Goal: Transaction & Acquisition: Subscribe to service/newsletter

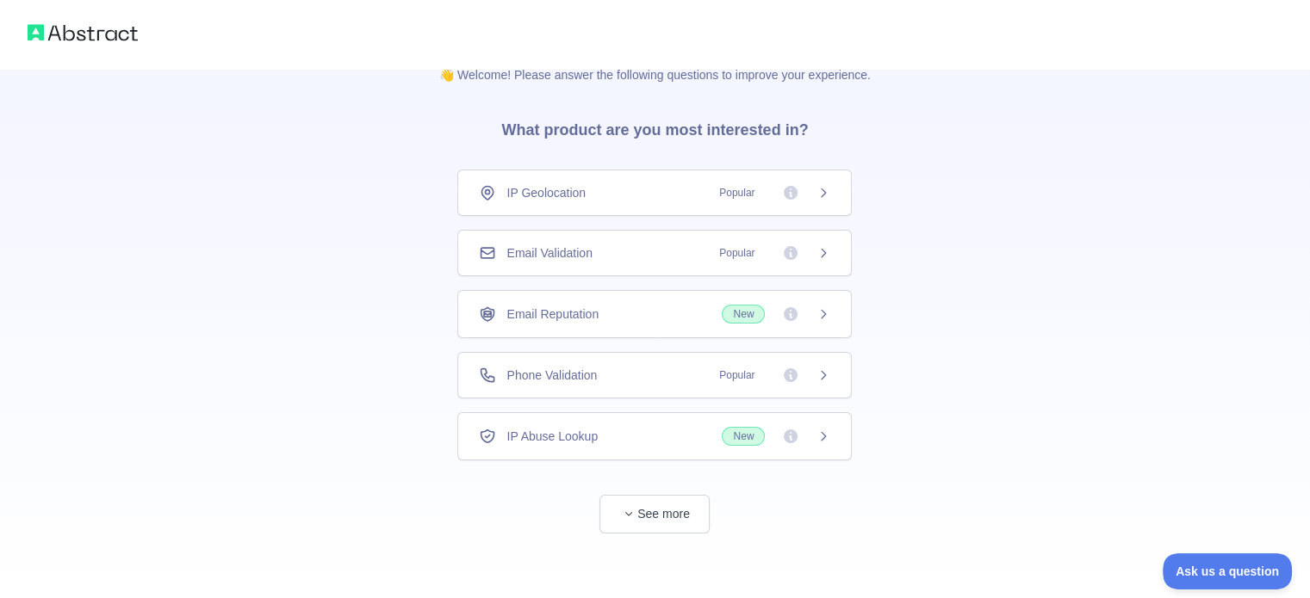
scroll to position [31, 0]
click at [823, 247] on icon at bounding box center [823, 252] width 14 height 14
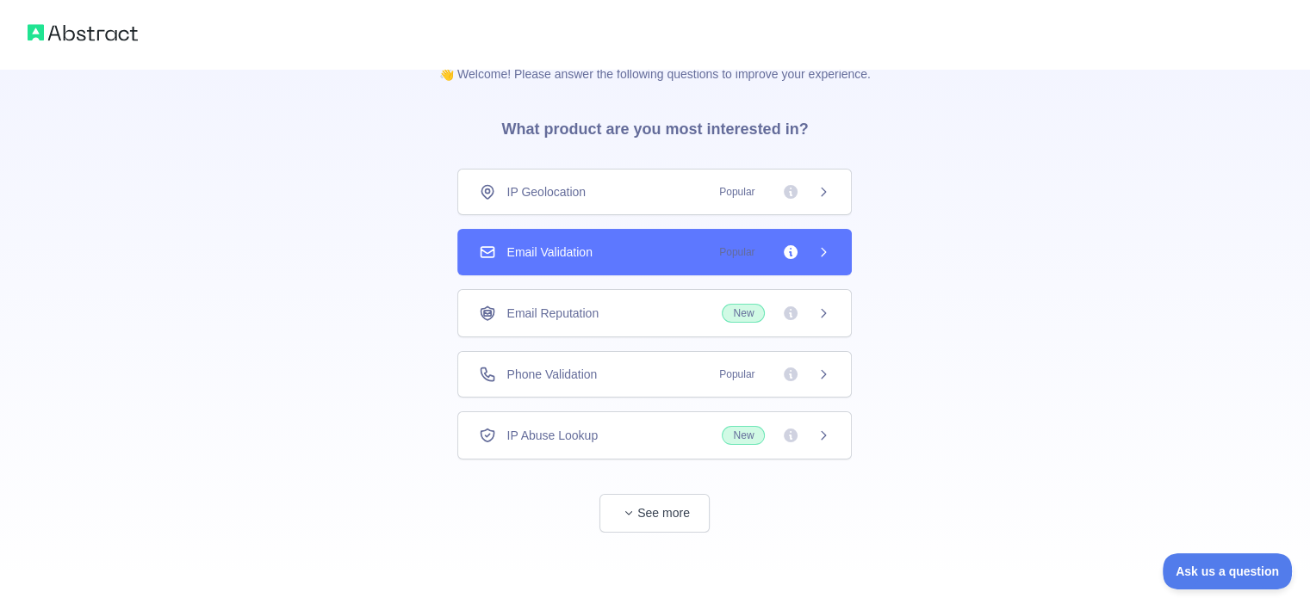
click at [758, 250] on span "Popular" at bounding box center [737, 252] width 56 height 17
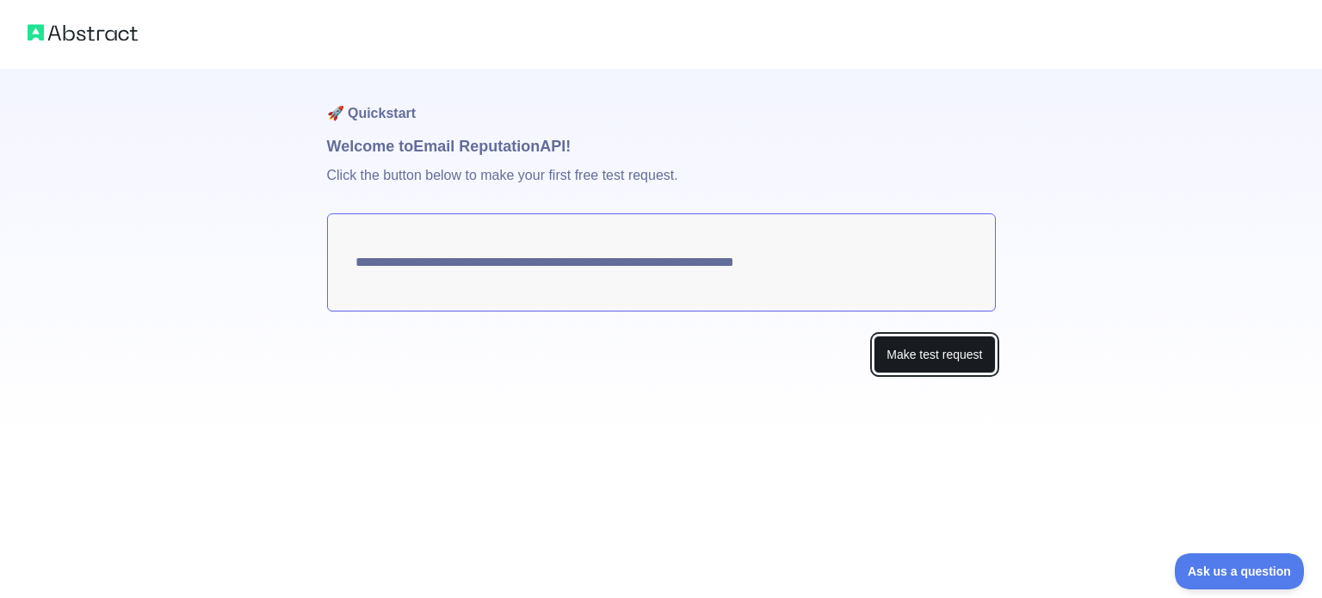
click at [919, 361] on button "Make test request" at bounding box center [934, 355] width 121 height 39
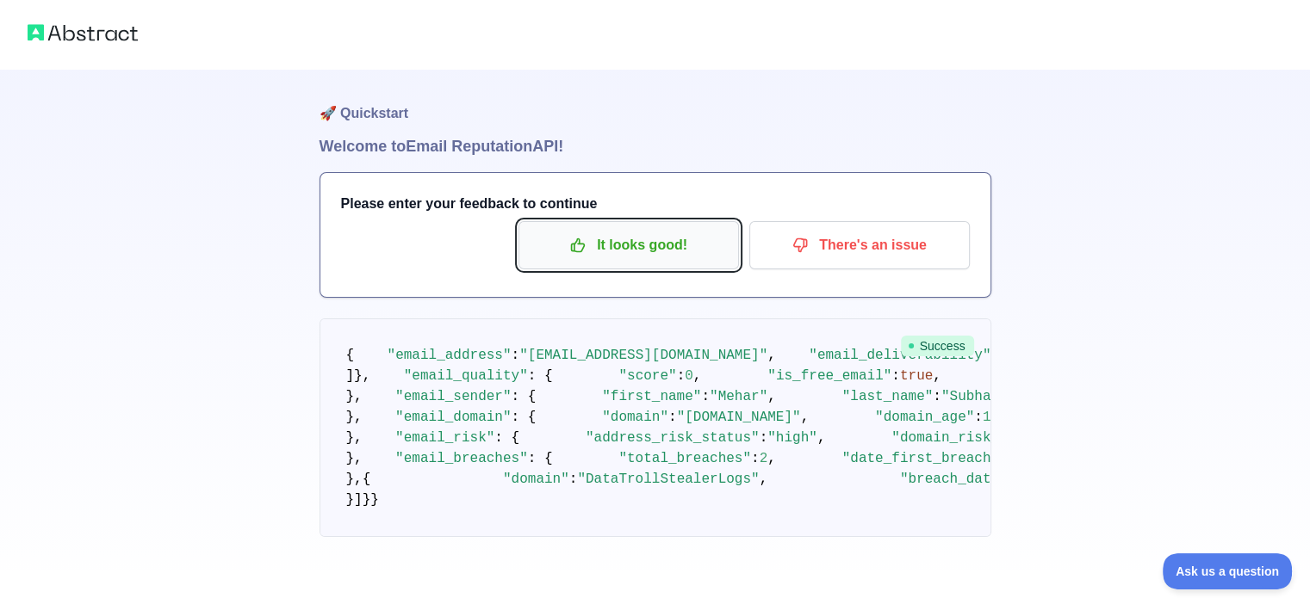
click at [649, 256] on p "It looks good!" at bounding box center [628, 245] width 195 height 29
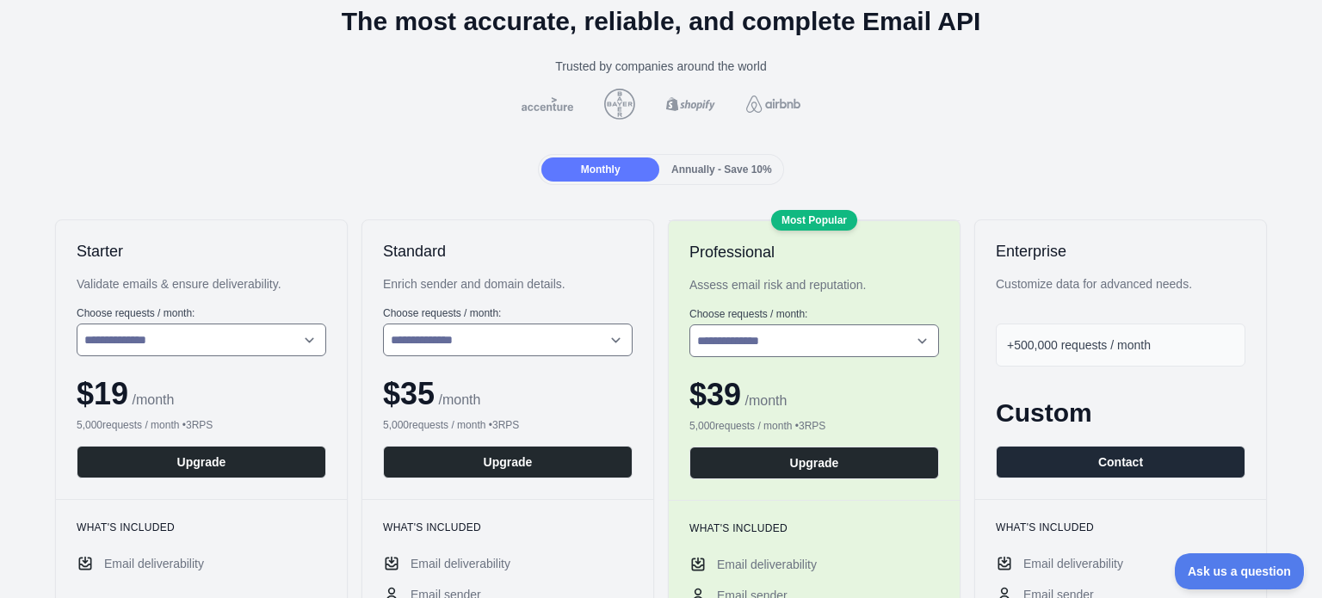
scroll to position [137, 0]
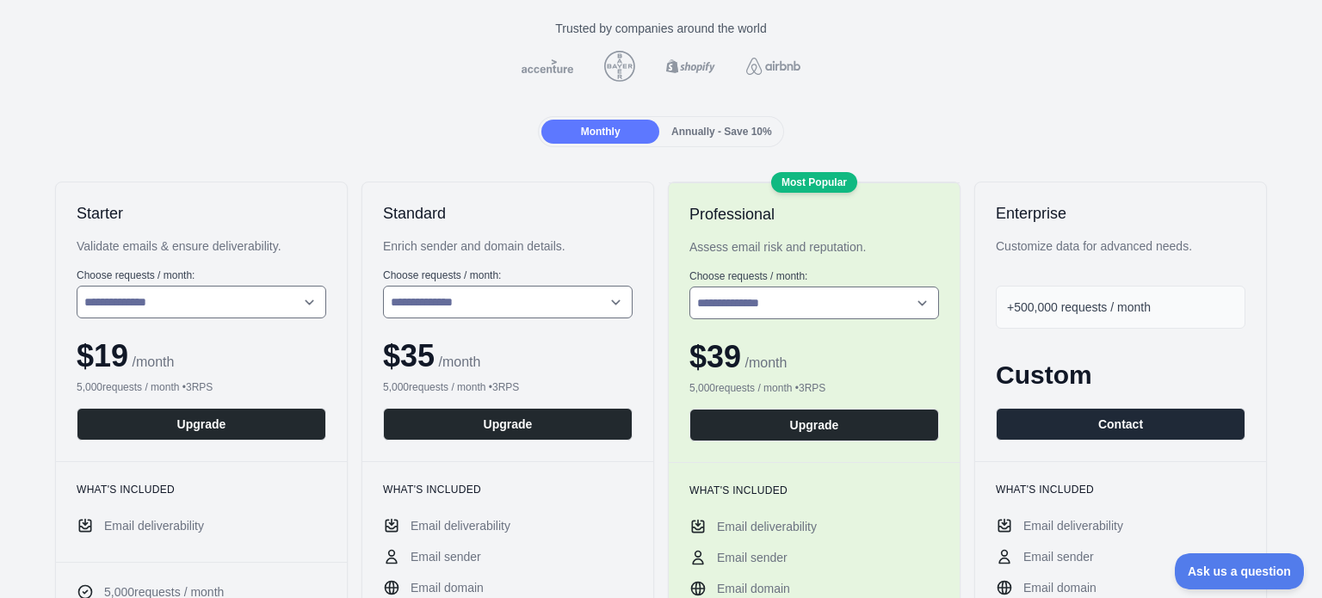
click at [1073, 350] on div at bounding box center [1121, 343] width 250 height 28
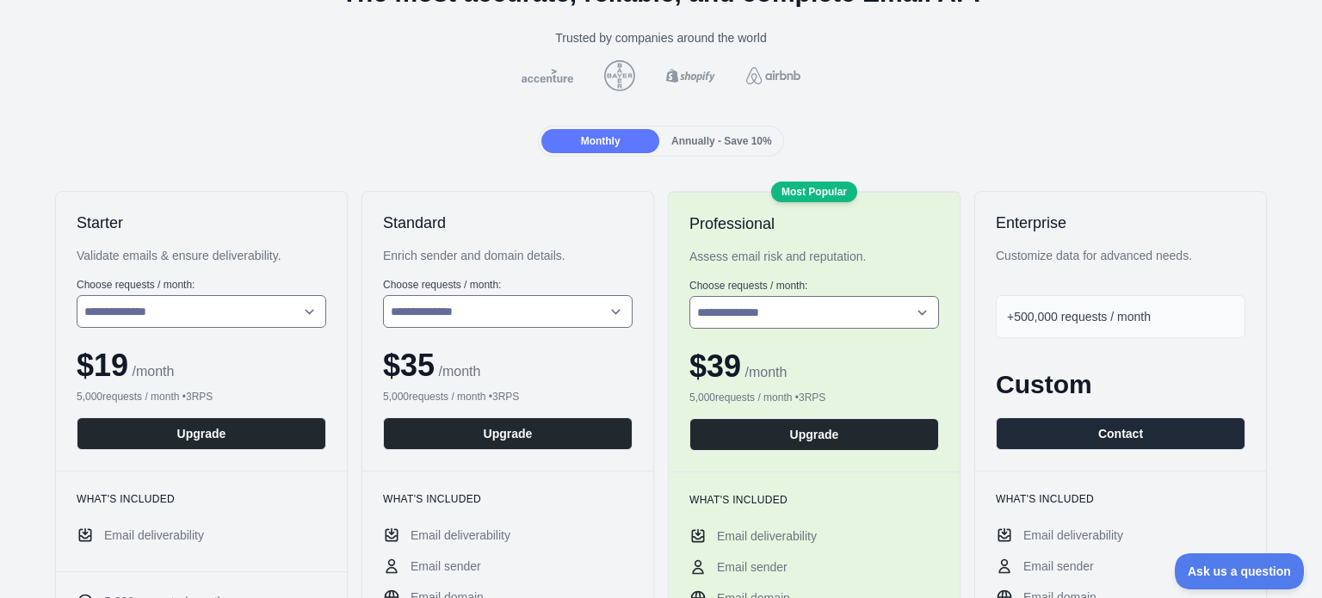
scroll to position [0, 0]
